Goal: Communication & Community: Answer question/provide support

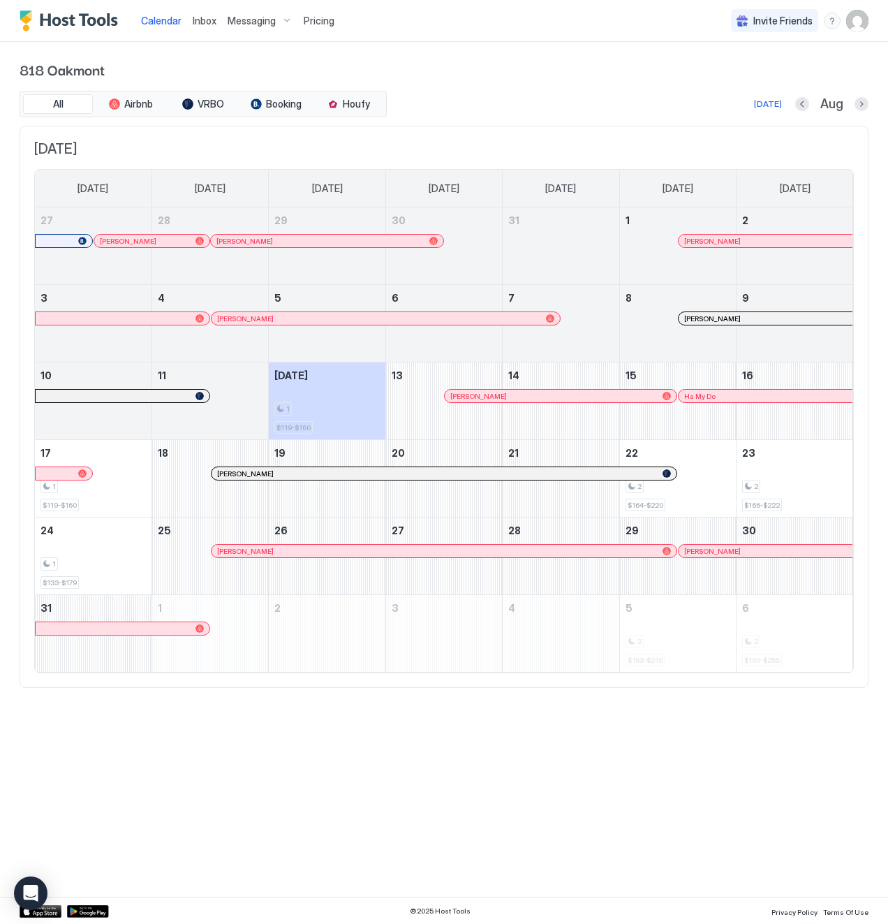
click at [764, 548] on div at bounding box center [764, 550] width 11 height 11
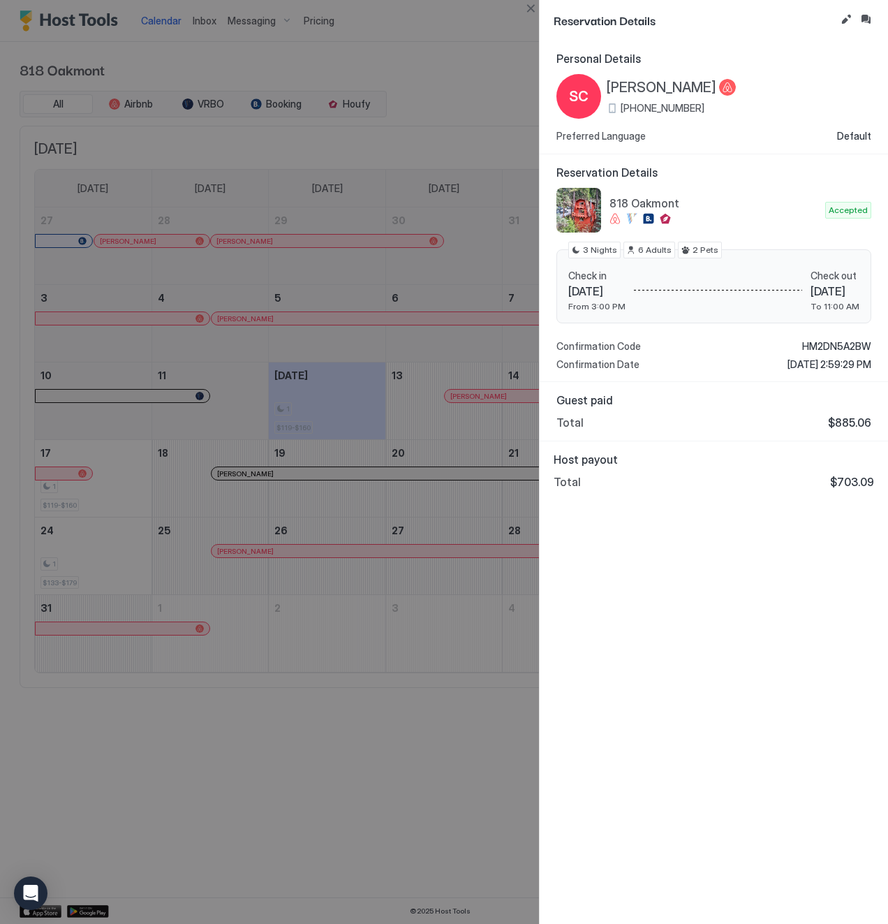
click at [510, 52] on div at bounding box center [444, 462] width 888 height 924
click at [533, 8] on button "Close" at bounding box center [530, 8] width 17 height 17
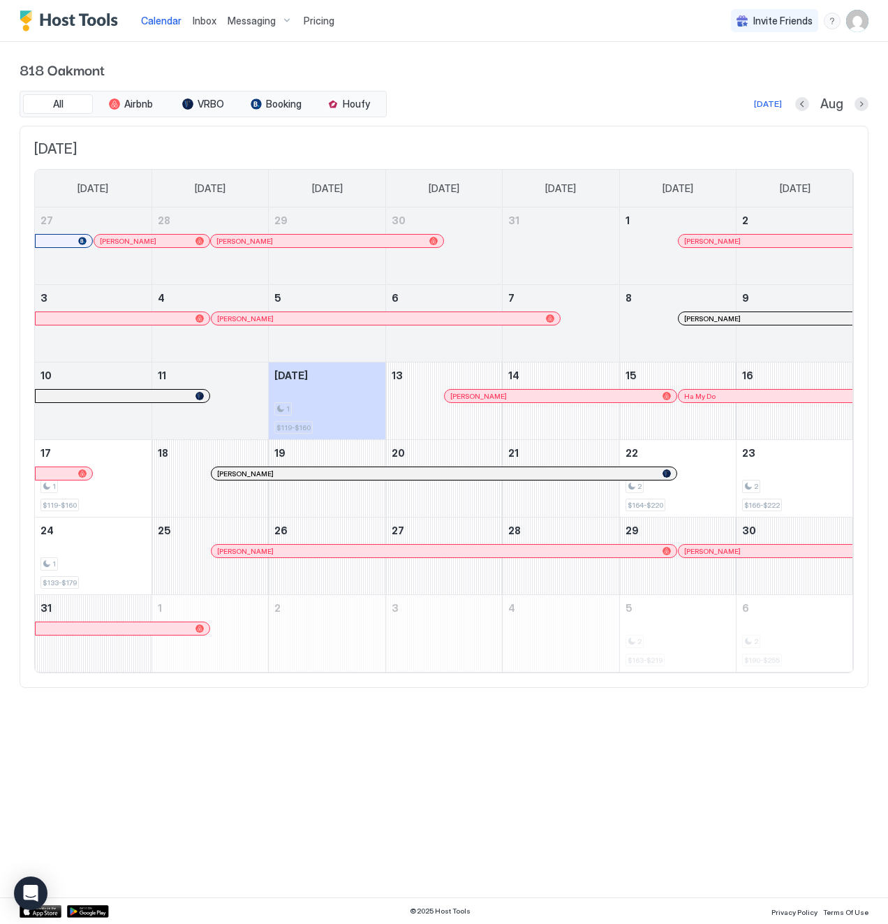
click at [211, 16] on span "Inbox" at bounding box center [205, 21] width 24 height 12
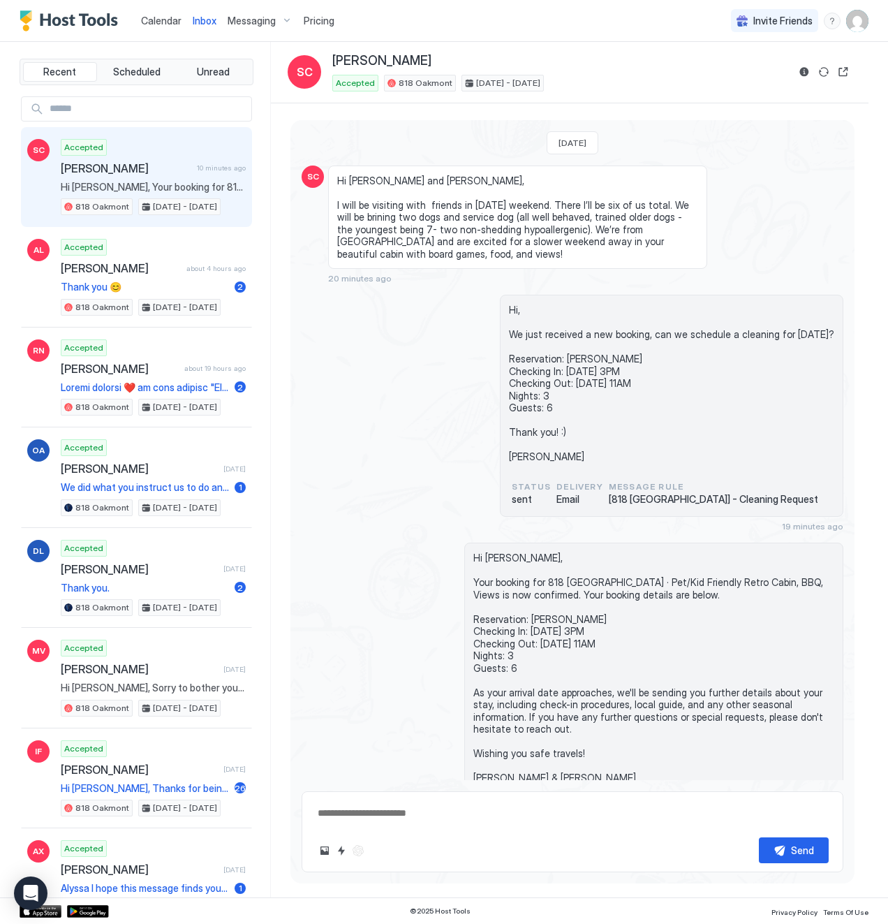
type textarea "*"
